Goal: Complete application form

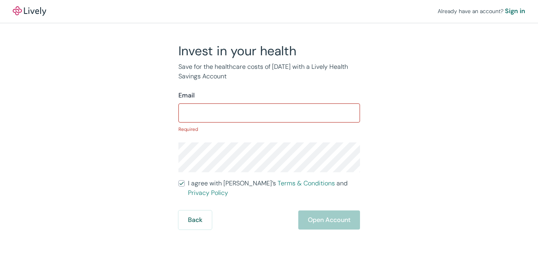
click at [178, 180] on input "I agree with Lively’s Terms & Conditions and Privacy Policy" at bounding box center [181, 183] width 6 height 6
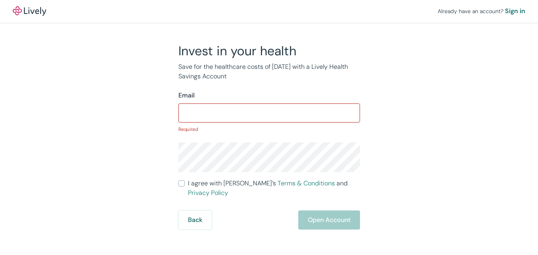
click at [178, 180] on input "I agree with Lively’s Terms & Conditions and Privacy Policy" at bounding box center [181, 183] width 6 height 6
checkbox input "false"
